Goal: Task Accomplishment & Management: Complete application form

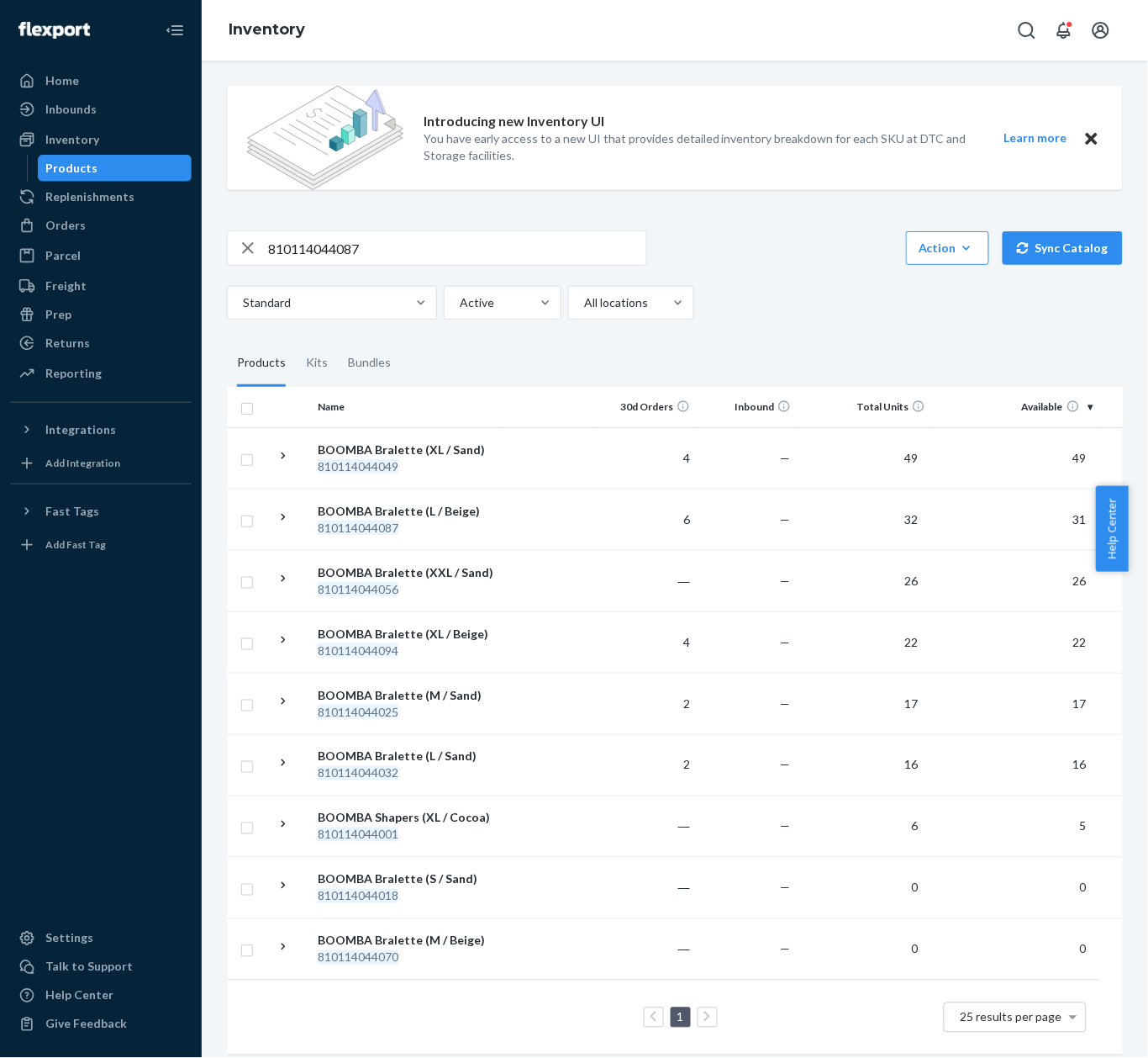
click at [380, 252] on input "810114044087" at bounding box center [457, 248] width 378 height 34
paste input "6173"
type input "810114046173"
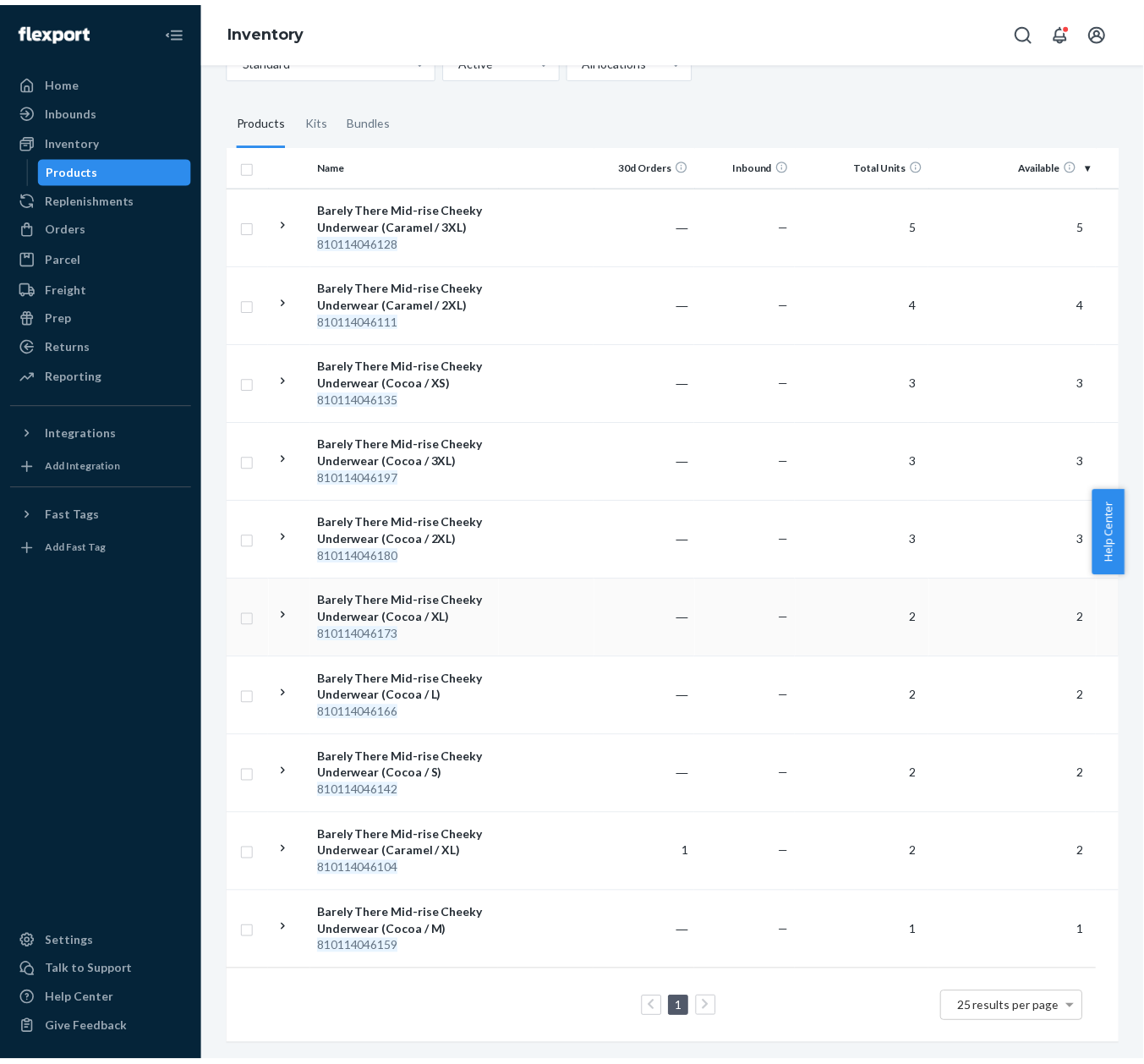
scroll to position [11, 0]
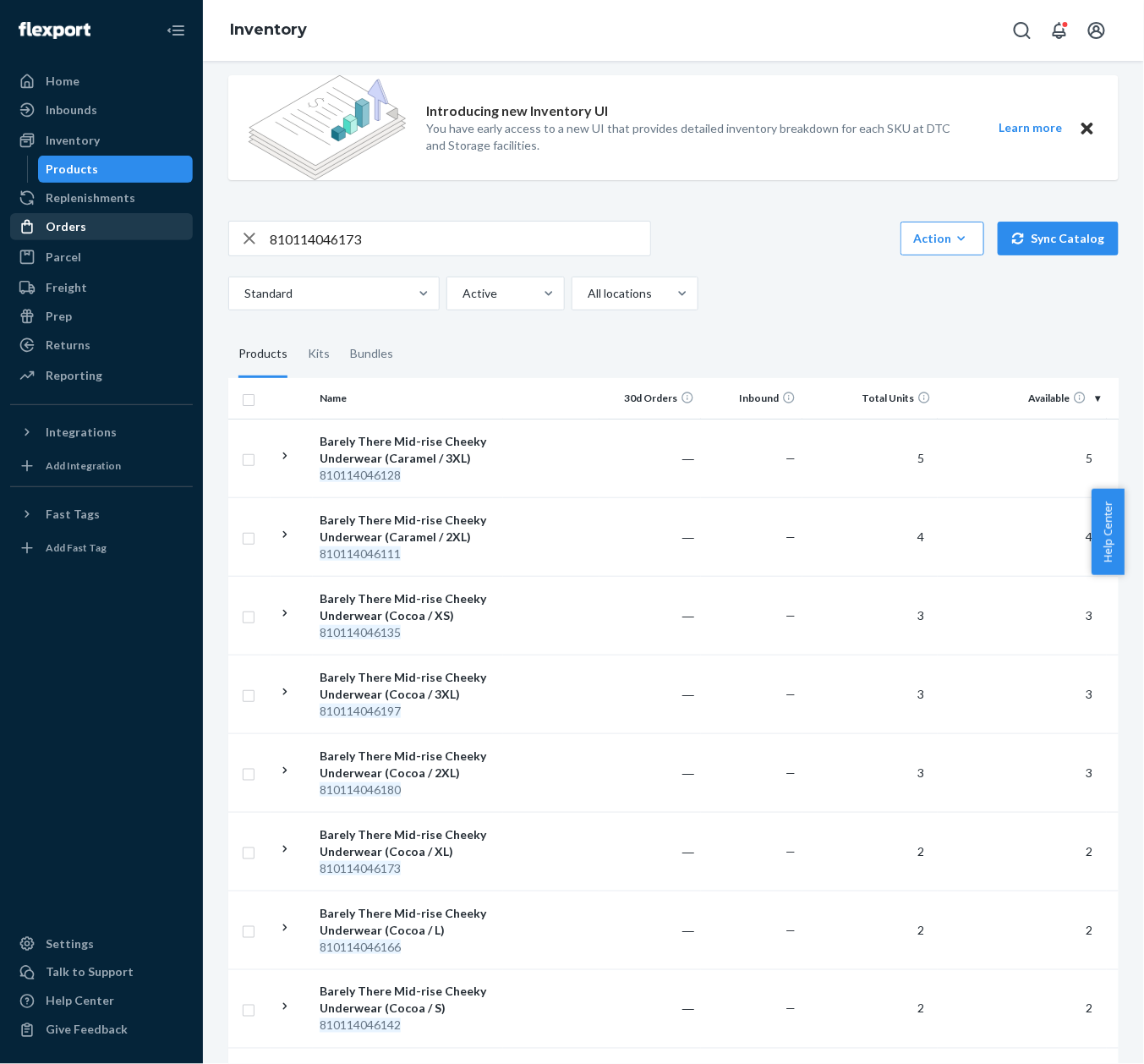
click at [110, 214] on div "Orders" at bounding box center [101, 226] width 179 height 23
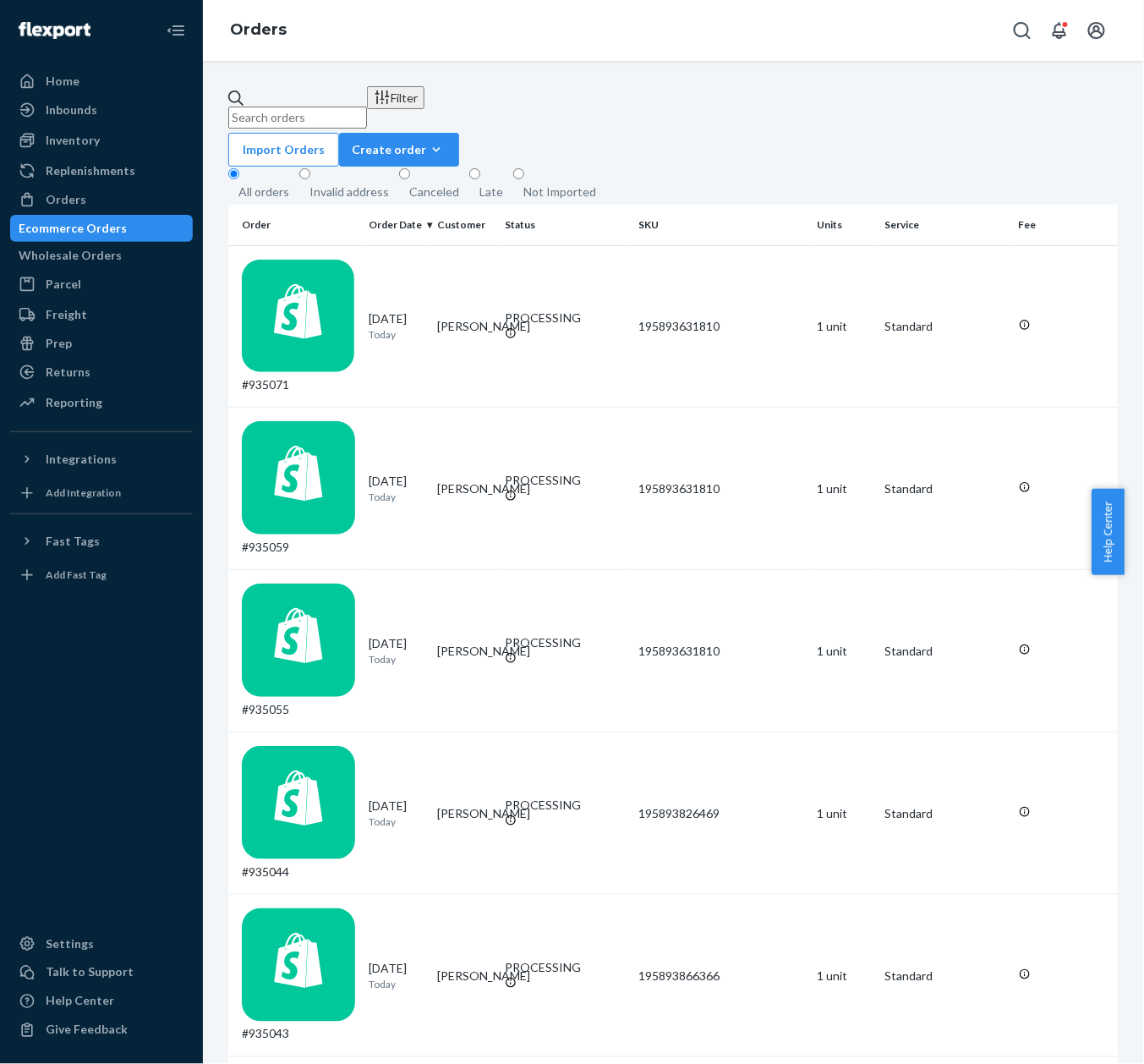
click at [562, 50] on div "Orders" at bounding box center [673, 31] width 941 height 61
click at [445, 141] on icon "button" at bounding box center [436, 150] width 17 height 17
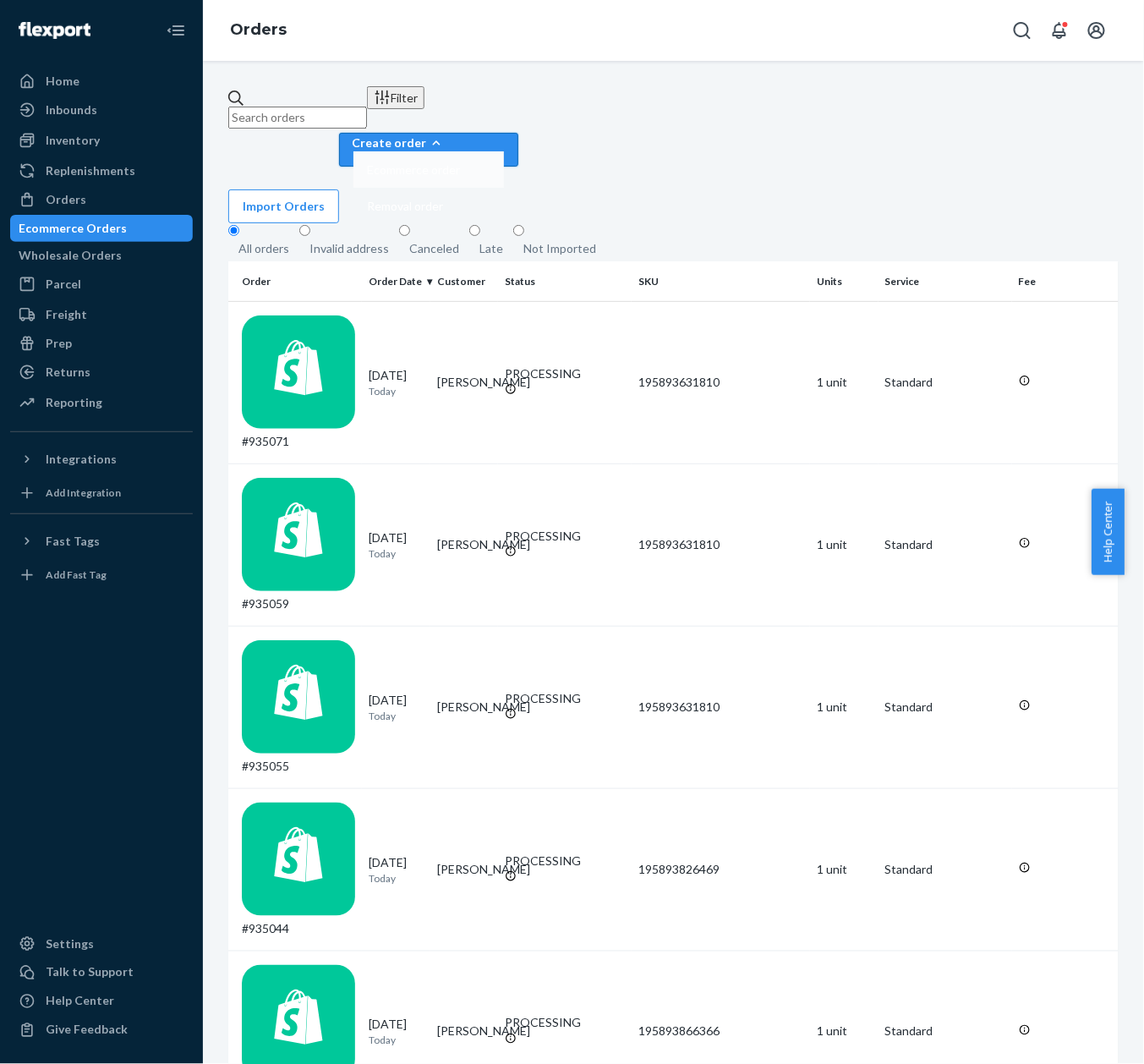
click at [504, 151] on button "Ecommerce order" at bounding box center [428, 169] width 150 height 36
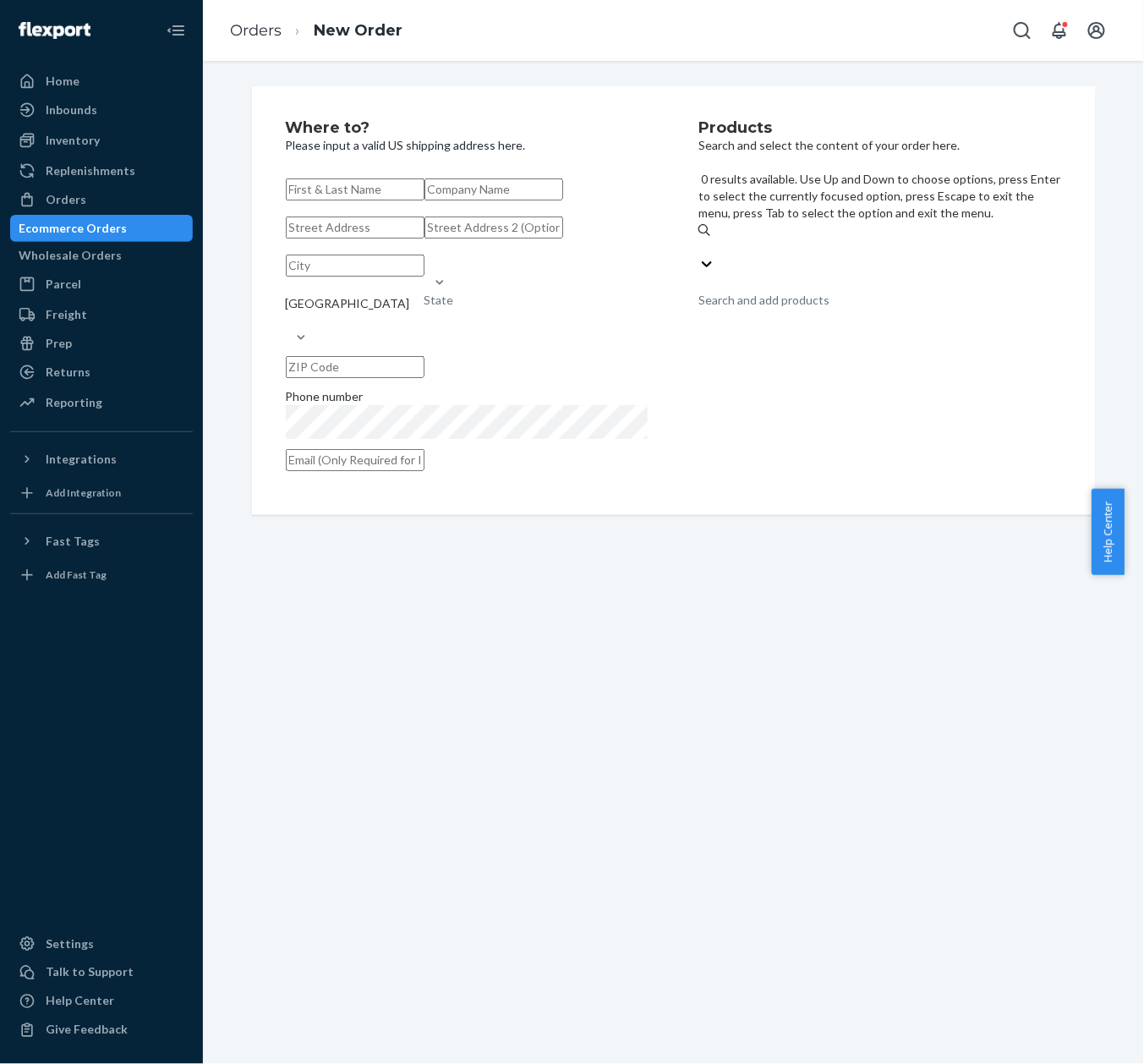
click at [772, 292] on div "Search and add products" at bounding box center [763, 300] width 131 height 17
click at [700, 239] on input "0 results available. Use Up and Down to choose options, press Enter to select t…" at bounding box center [699, 247] width 2 height 17
paste input "810114044087"
type input "810114044087"
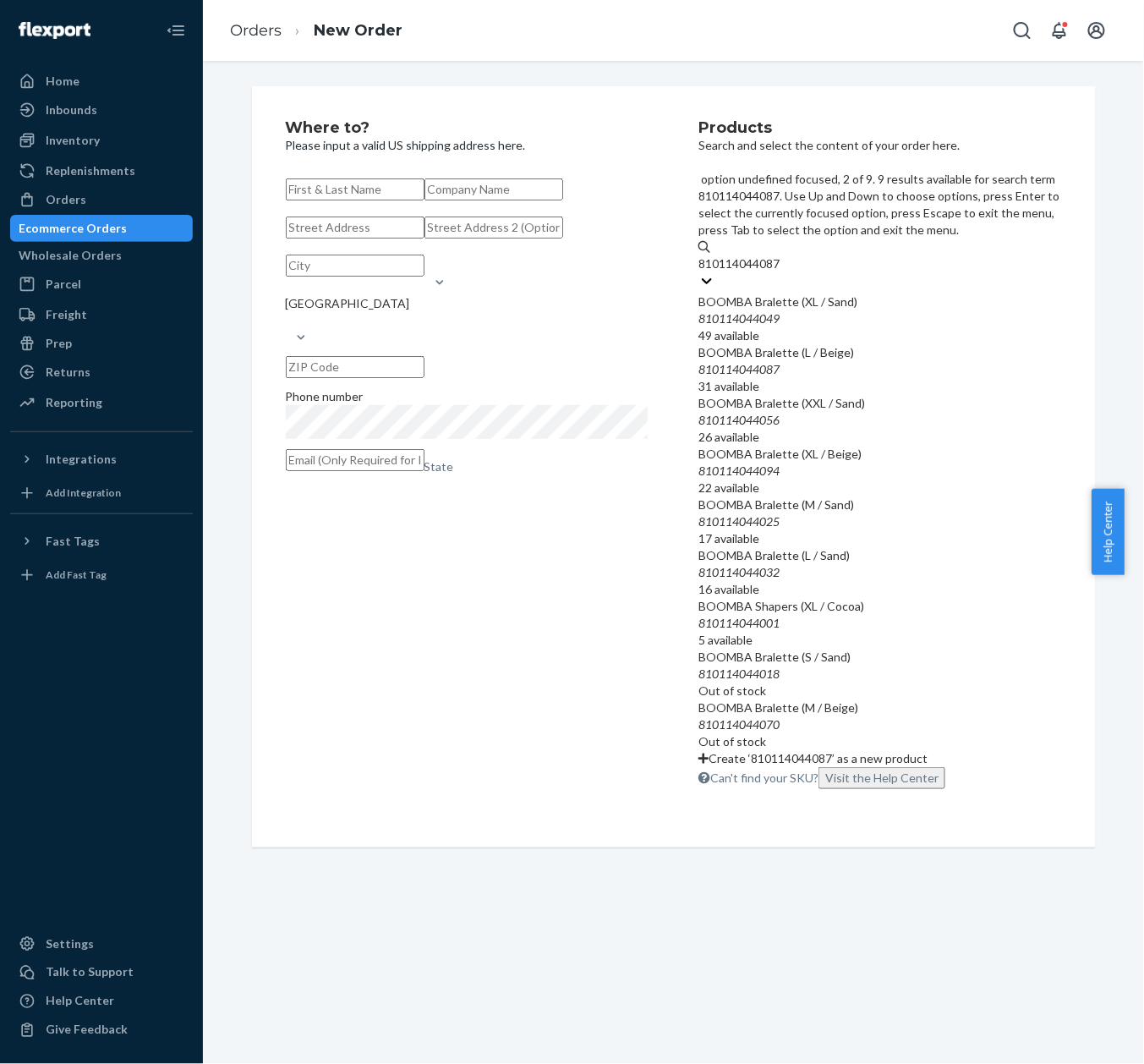
click at [841, 344] on div "BOOMBA Bralette (L / Beige)" at bounding box center [879, 352] width 363 height 17
click at [782, 272] on input "810114044087" at bounding box center [740, 263] width 84 height 17
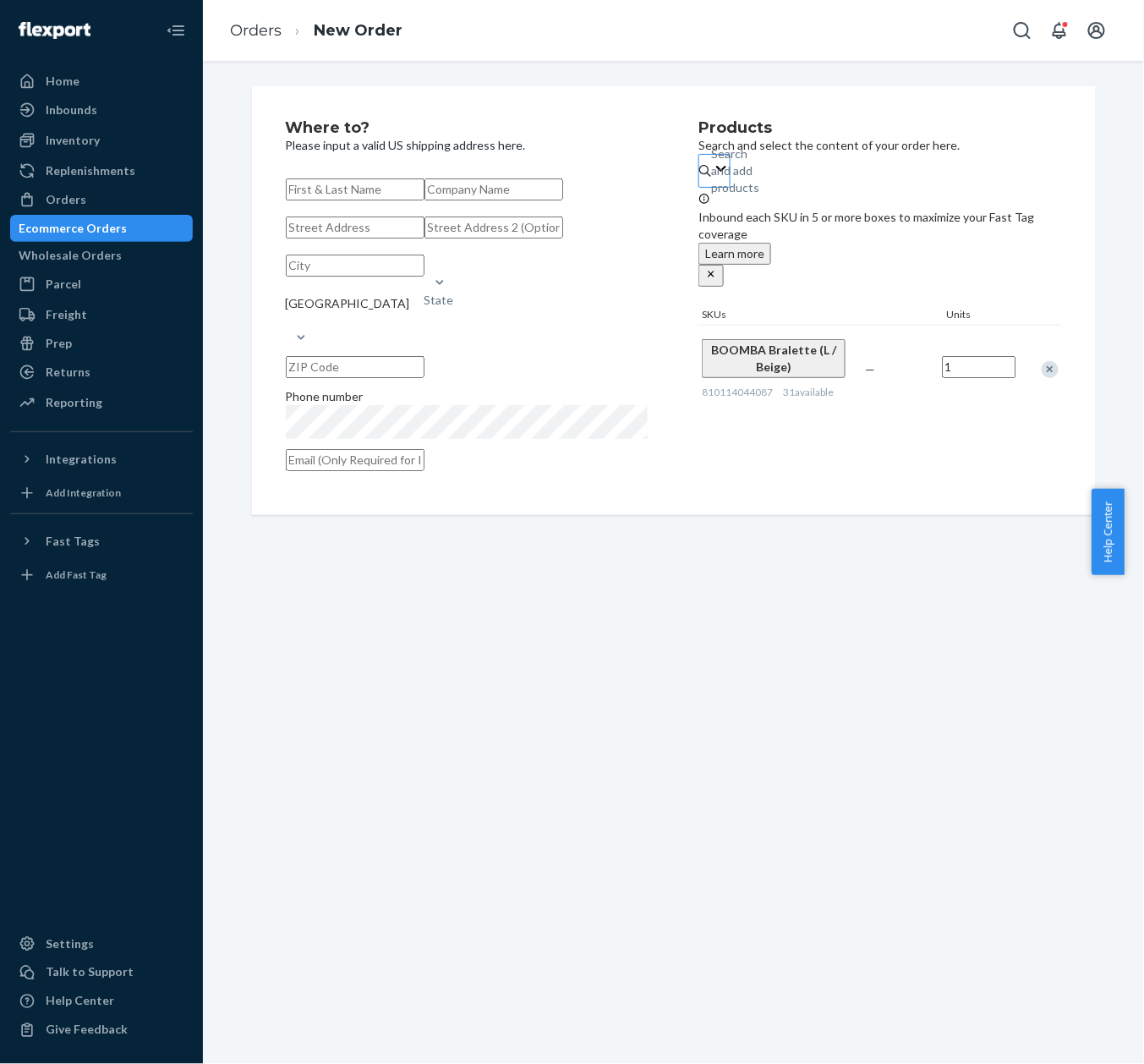
click at [759, 179] on div "Search and add products" at bounding box center [735, 170] width 49 height 50
click at [713, 179] on input "Search and add products" at bounding box center [712, 170] width 2 height 17
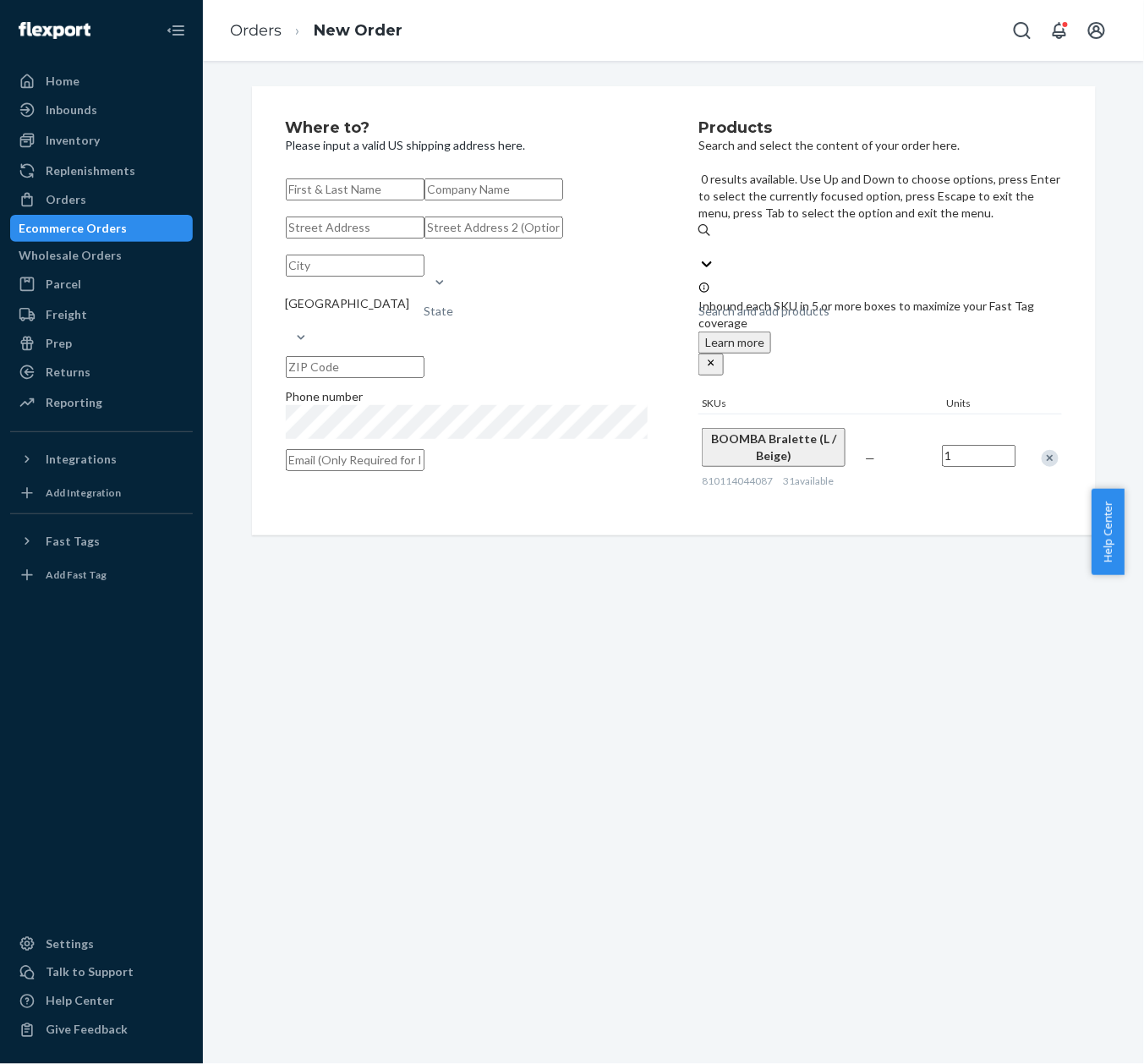
click at [779, 303] on div "Search and add products" at bounding box center [763, 311] width 131 height 17
click at [700, 239] on input "0 results available. Use Up and Down to choose options, press Enter to select t…" at bounding box center [699, 247] width 2 height 17
paste input "810114046173"
type input "810114046173"
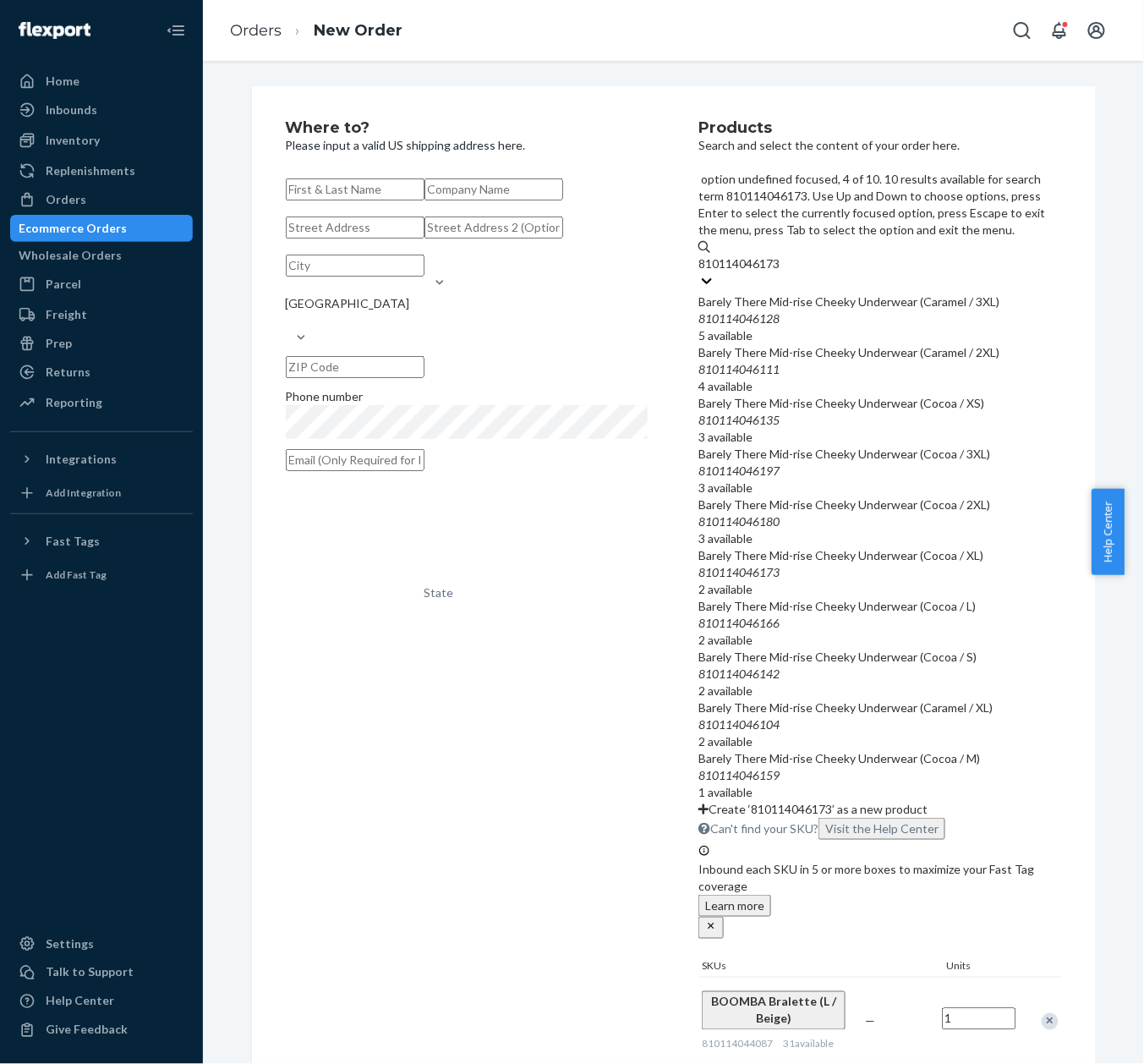
scroll to position [254, 0]
click at [865, 564] on div "810114046173" at bounding box center [879, 572] width 363 height 17
click at [782, 272] on input "810114046173" at bounding box center [740, 263] width 84 height 17
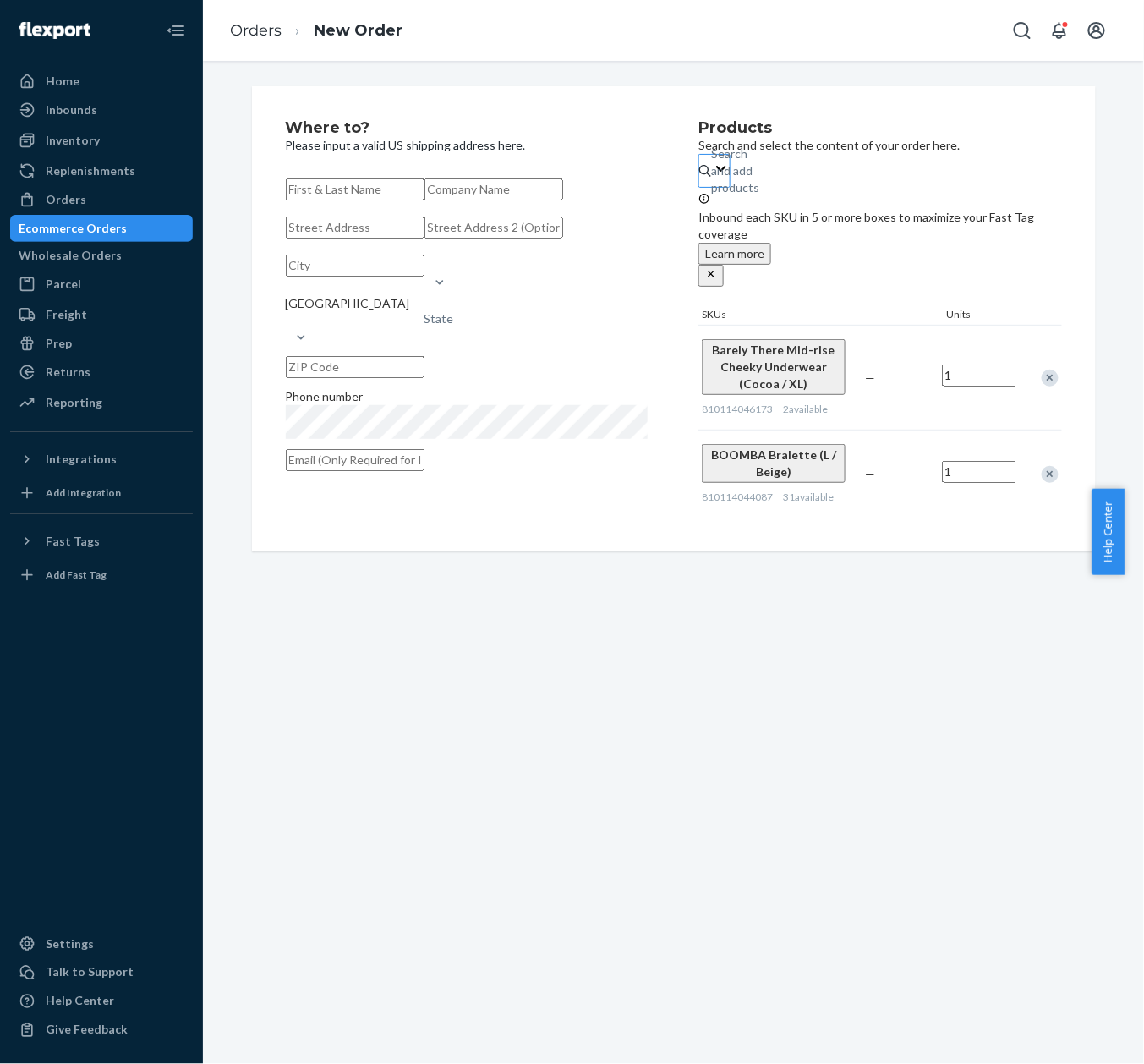
click at [420, 195] on input "text" at bounding box center [355, 189] width 139 height 22
paste input "[PERSON_NAME]"
type input "[PERSON_NAME]"
click at [454, 200] on input "text" at bounding box center [494, 189] width 139 height 22
paste input "Tie the Knot Boutique"
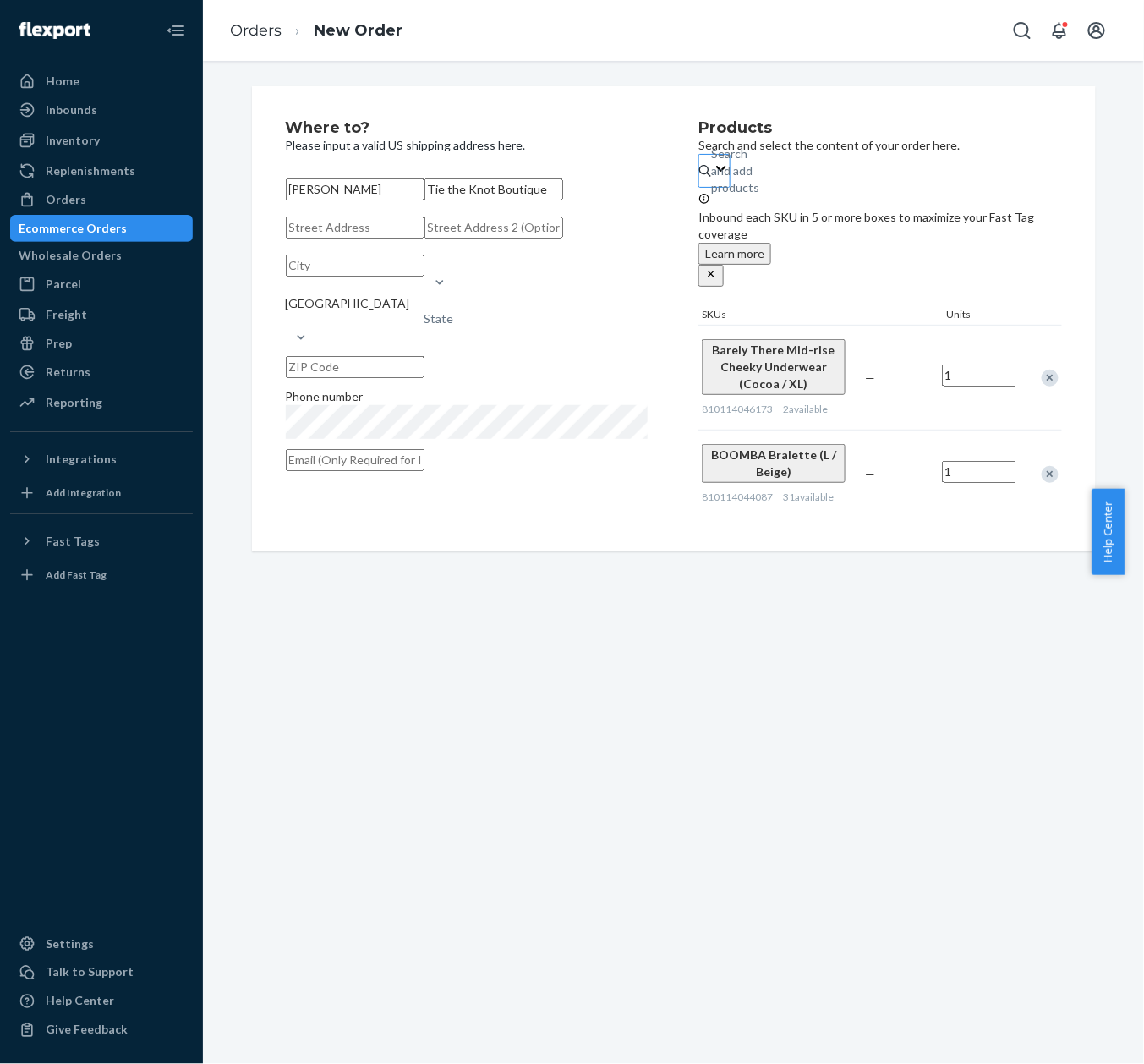
type input "Tie the Knot Boutique"
click at [424, 239] on input "text" at bounding box center [355, 227] width 139 height 22
paste input "[STREET_ADDRESS]"
type input "[STREET_ADDRESS]"
click at [408, 277] on input "text" at bounding box center [355, 266] width 139 height 22
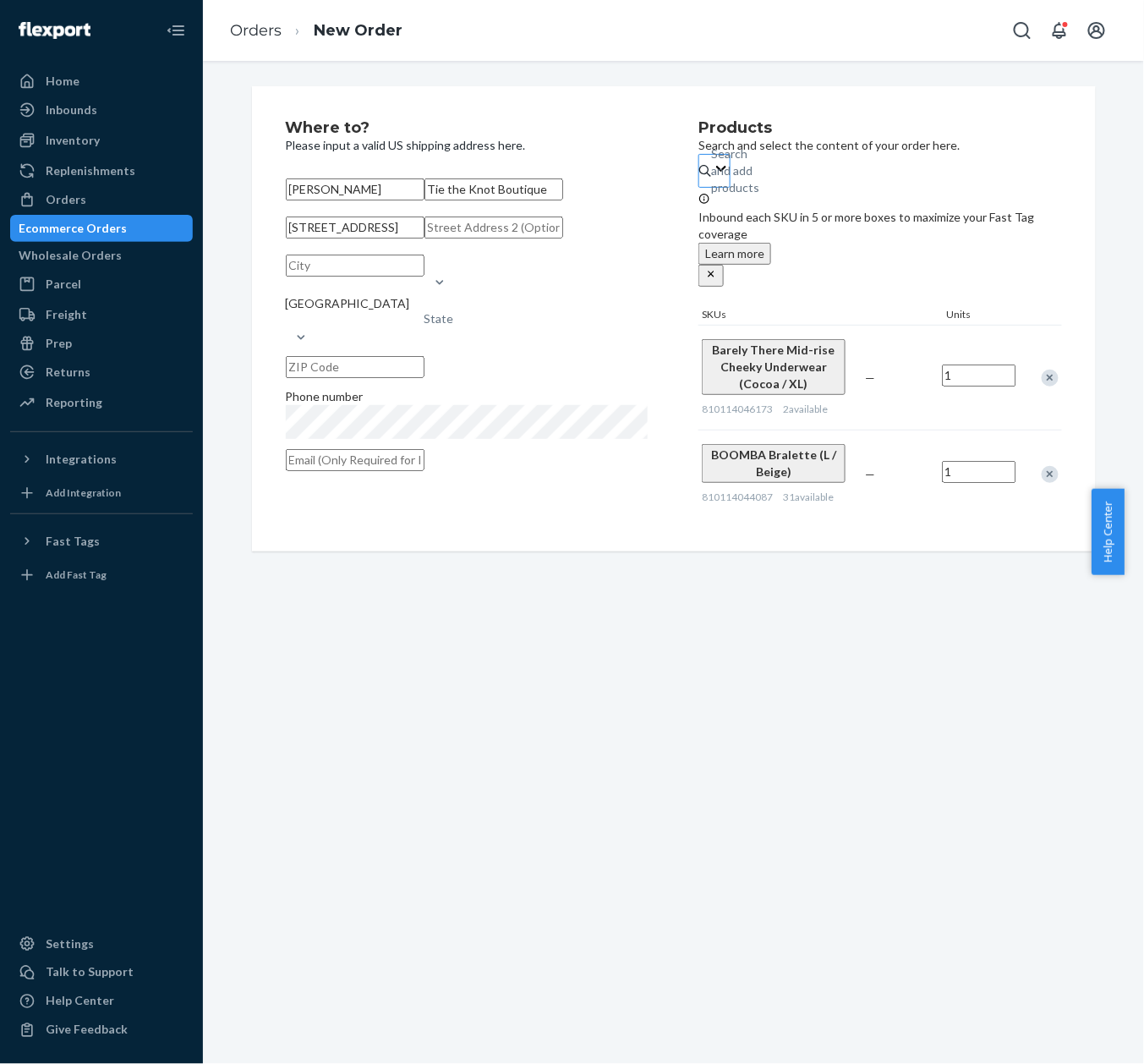
paste input "Bradenton"
type input "Bradenton"
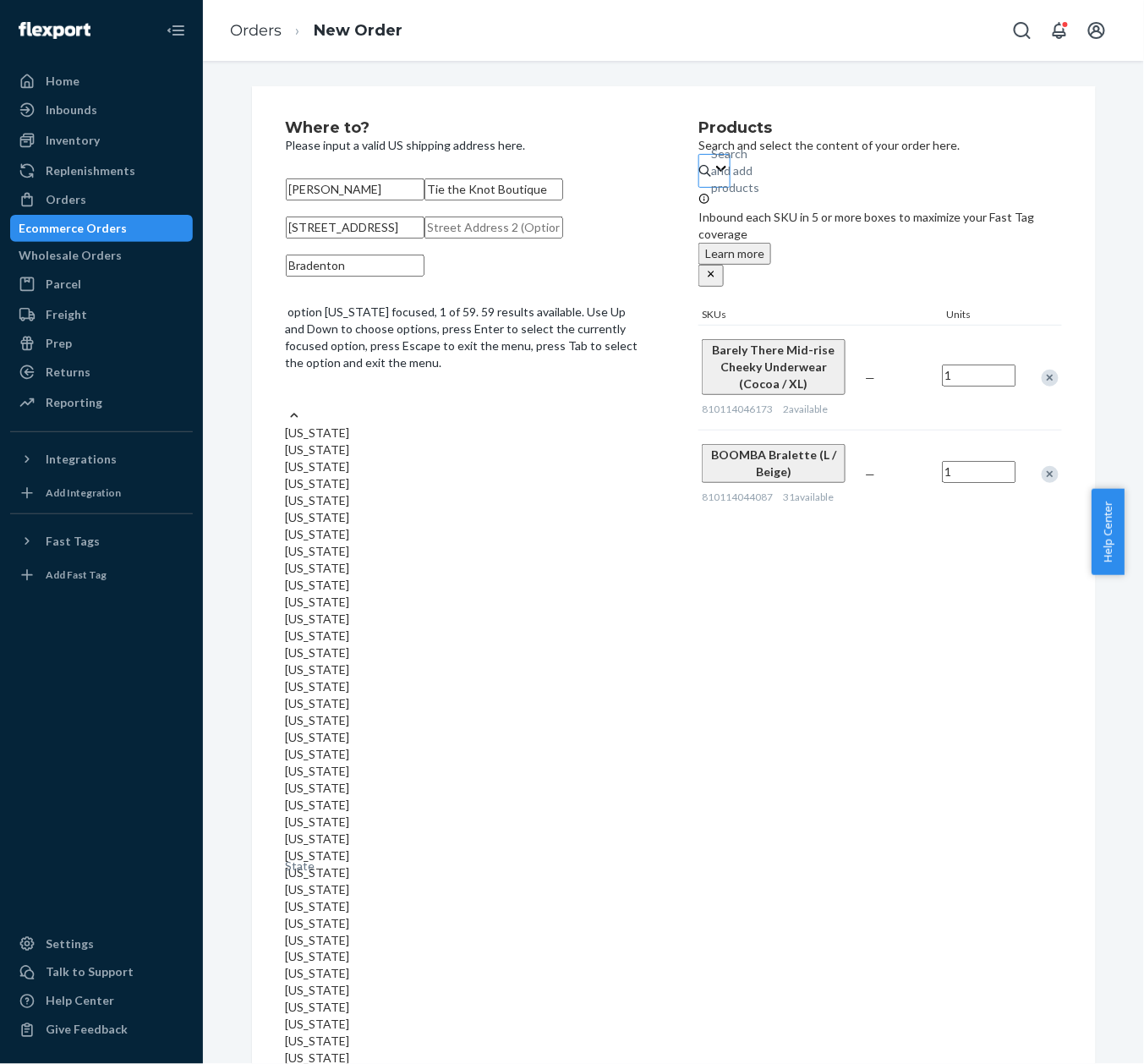
click at [518, 390] on div "State" at bounding box center [467, 398] width 363 height 17
click at [287, 390] on input "option [US_STATE] focused, 1 of 59. 59 results available. Use Up and Down to ch…" at bounding box center [286, 398] width 2 height 17
type input "f"
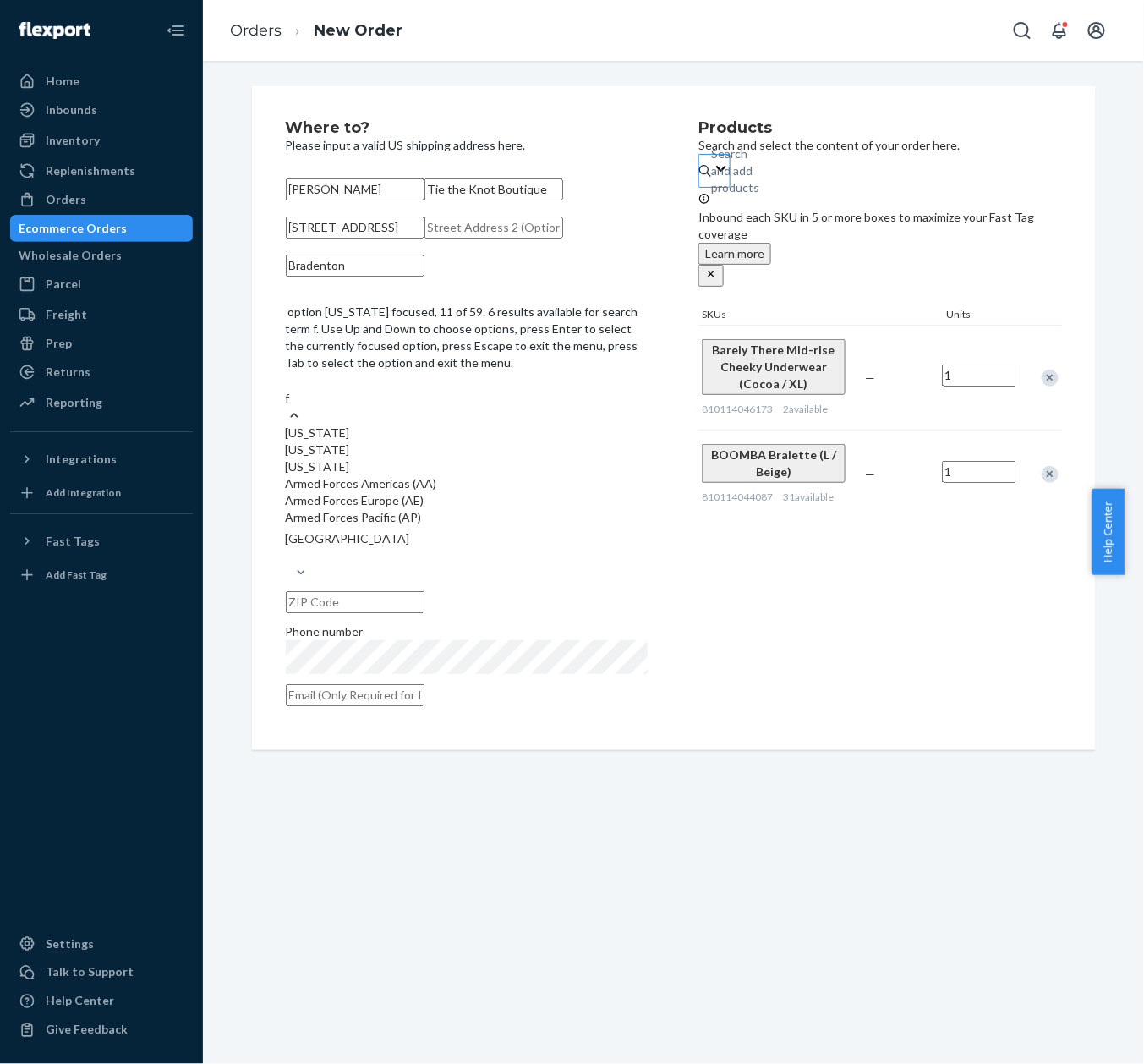
click at [547, 476] on div "[US_STATE]" at bounding box center [467, 467] width 363 height 17
click at [292, 406] on input "f" at bounding box center [288, 398] width 6 height 17
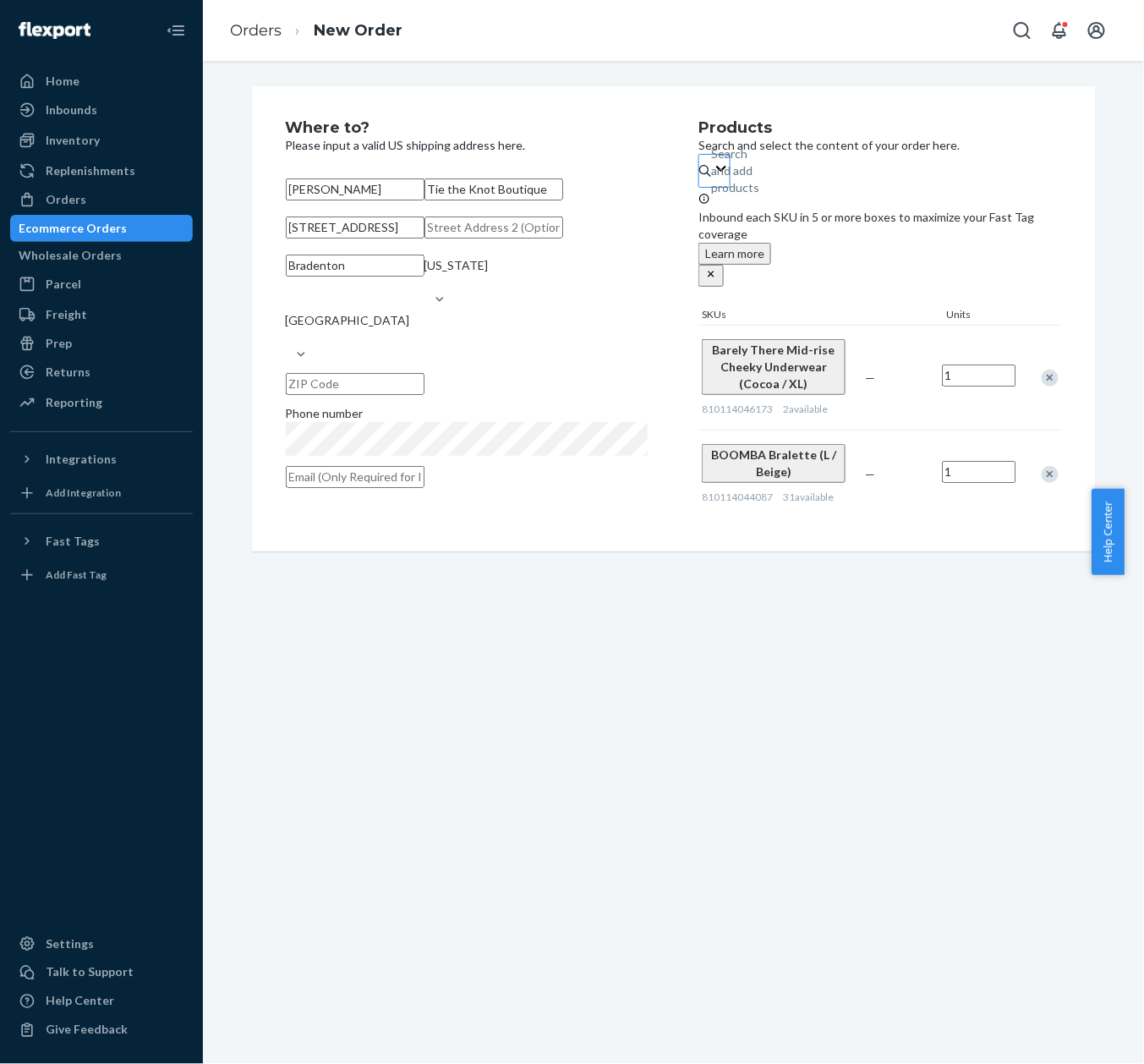
click at [424, 395] on input "text" at bounding box center [355, 384] width 139 height 22
paste input "34205"
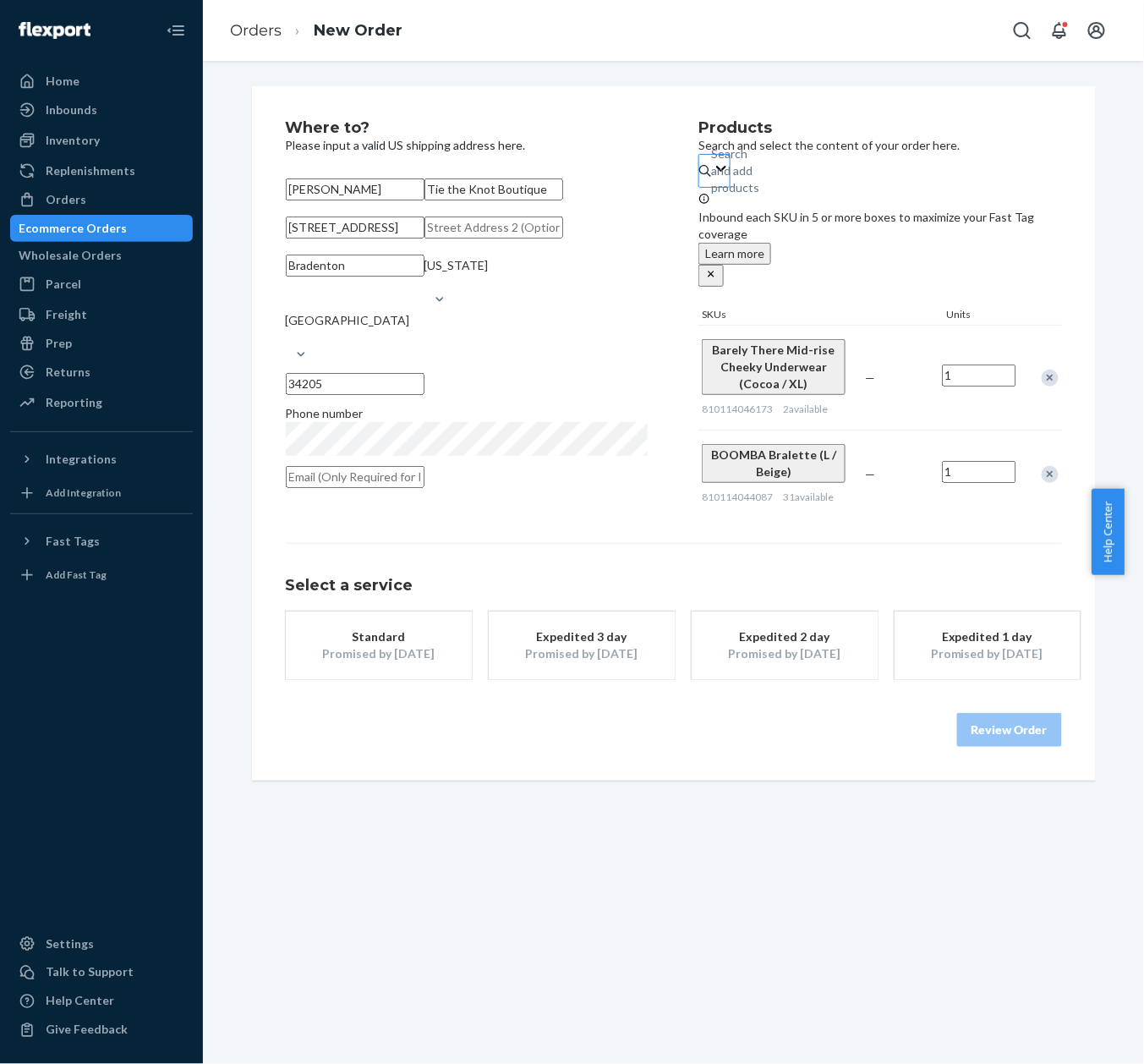
type input "34205"
click at [392, 488] on input "text" at bounding box center [355, 477] width 139 height 22
paste input "[EMAIL_ADDRESS][DOMAIN_NAME]"
type input "[EMAIL_ADDRESS][DOMAIN_NAME]"
click at [325, 679] on button "Standard Promised by [DATE]" at bounding box center [378, 645] width 186 height 68
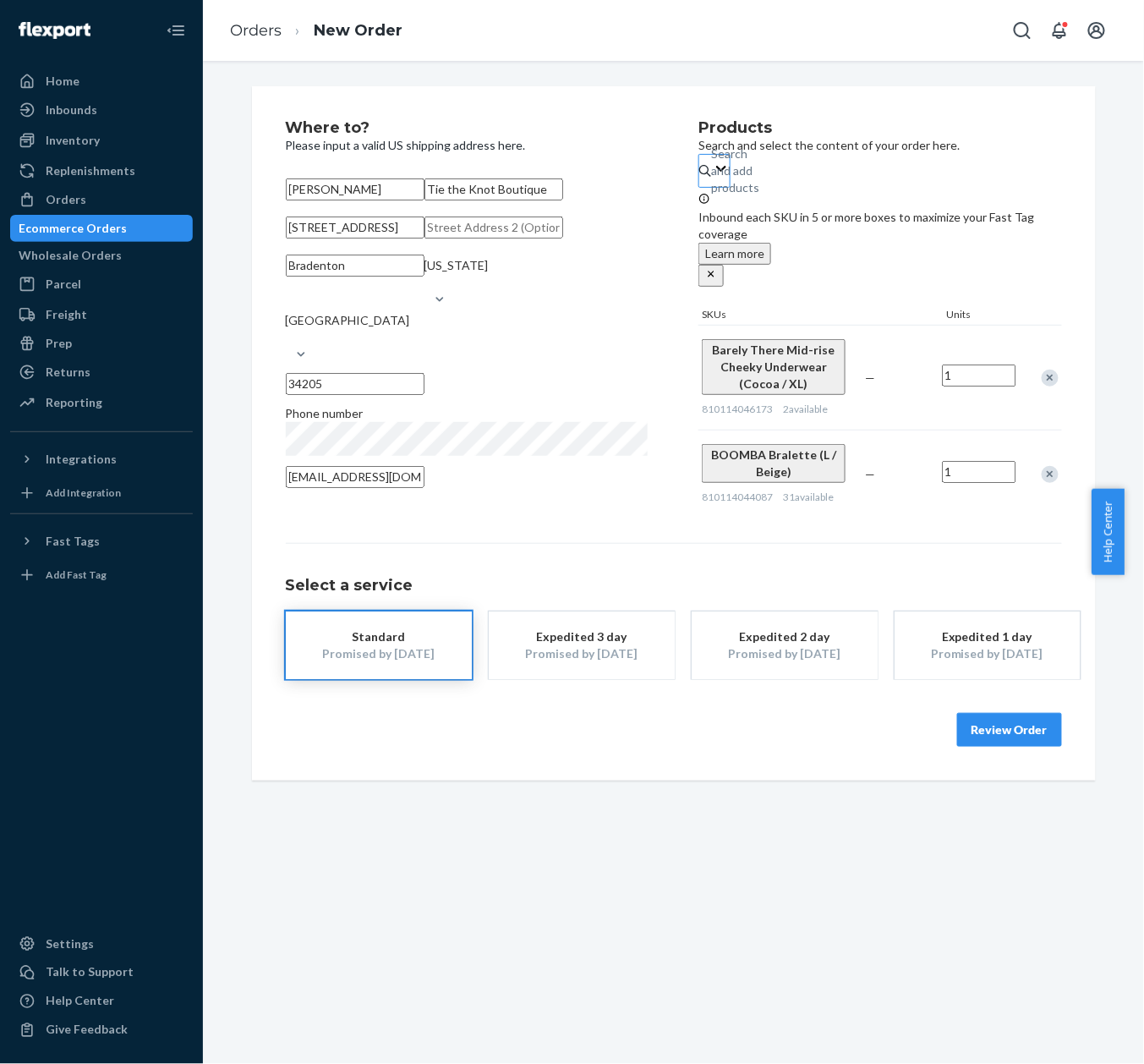
click at [1024, 747] on button "Review Order" at bounding box center [1010, 730] width 104 height 34
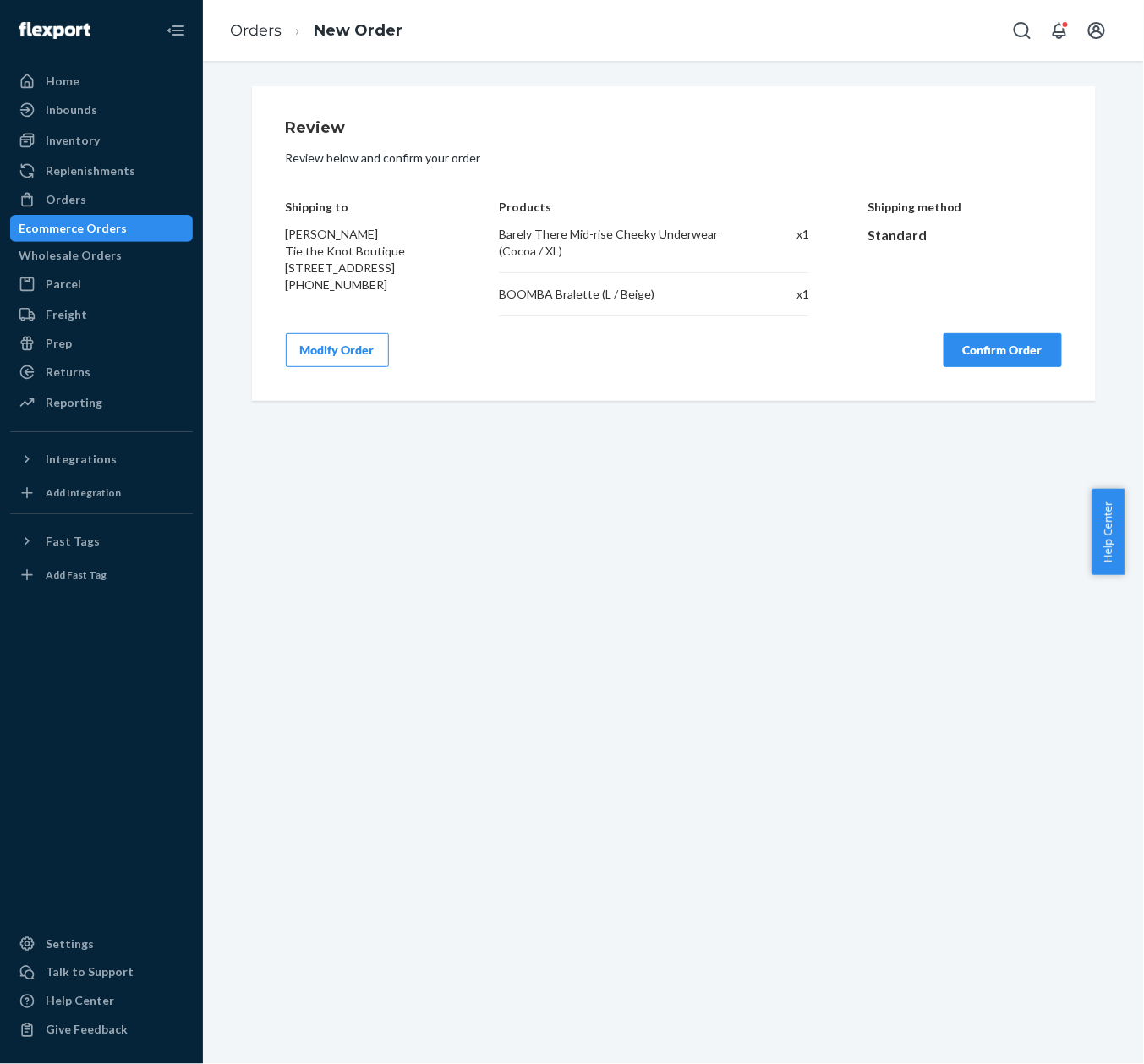
click at [967, 332] on div "Review Review below and confirm your order Shipping to [PERSON_NAME] Tie the Kn…" at bounding box center [674, 243] width 776 height 247
click at [970, 336] on button "Confirm Order" at bounding box center [1003, 350] width 118 height 34
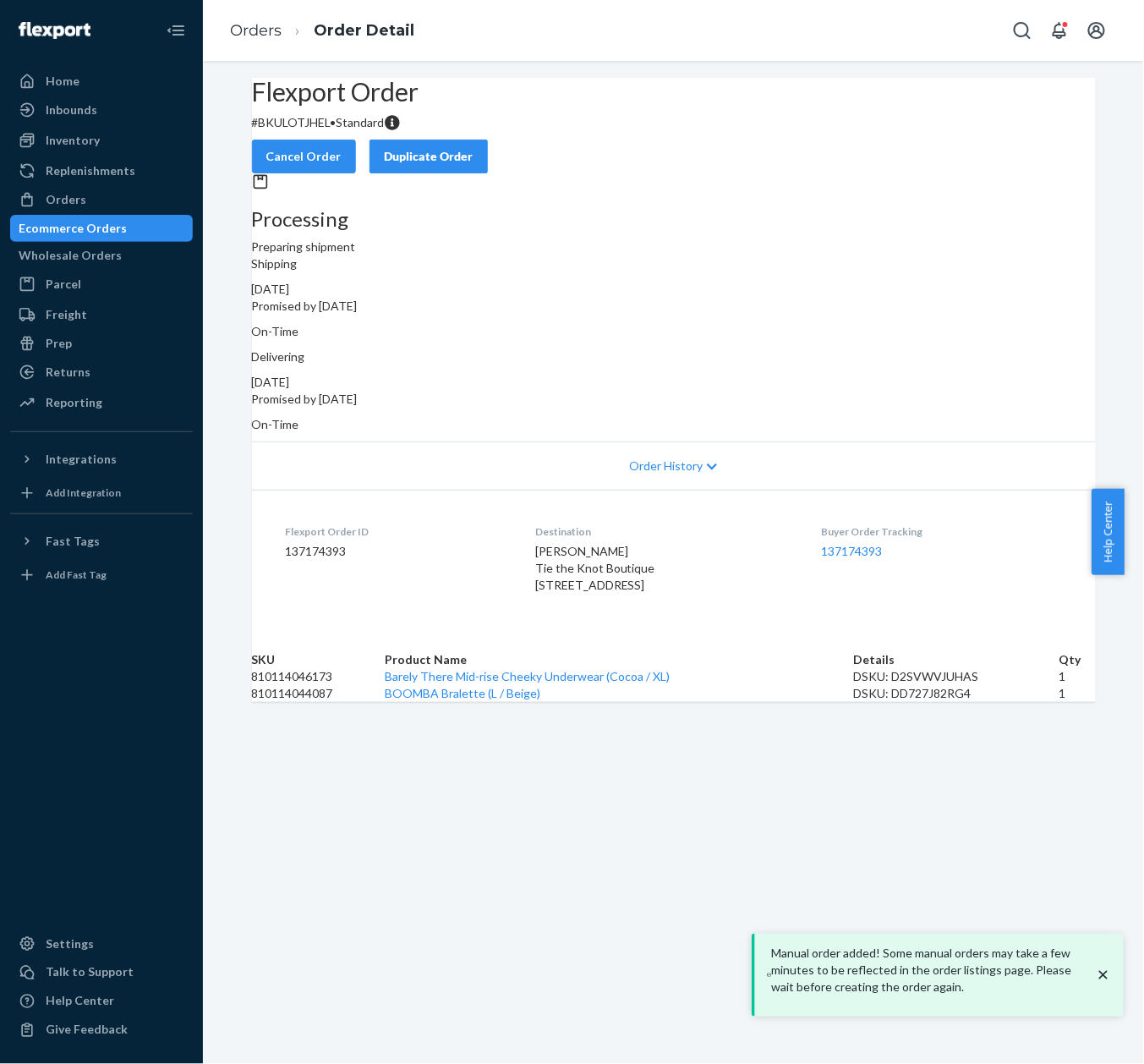
drag, startPoint x: 581, startPoint y: 146, endPoint x: 570, endPoint y: 20, distance: 126.5
click at [581, 147] on div "Flexport Order # BKULOTJHEL • Standard Cancel Order Duplicate Order" at bounding box center [674, 125] width 844 height 95
click at [564, 240] on div "Processing Preparing shipment Shipping [DATE] Promised by [DATE] On-Time Delive…" at bounding box center [674, 303] width 844 height 259
